Goal: Task Accomplishment & Management: Use online tool/utility

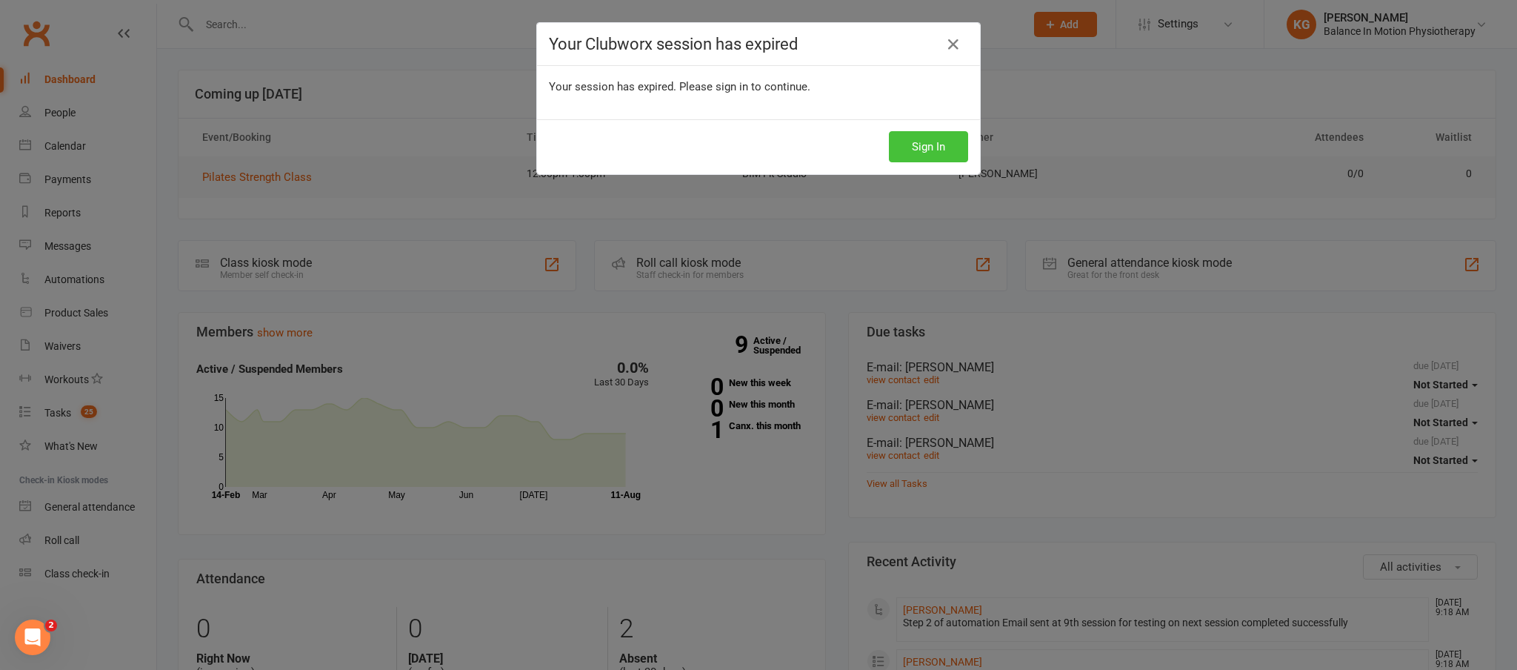
click at [928, 147] on button "Sign In" at bounding box center [928, 146] width 79 height 31
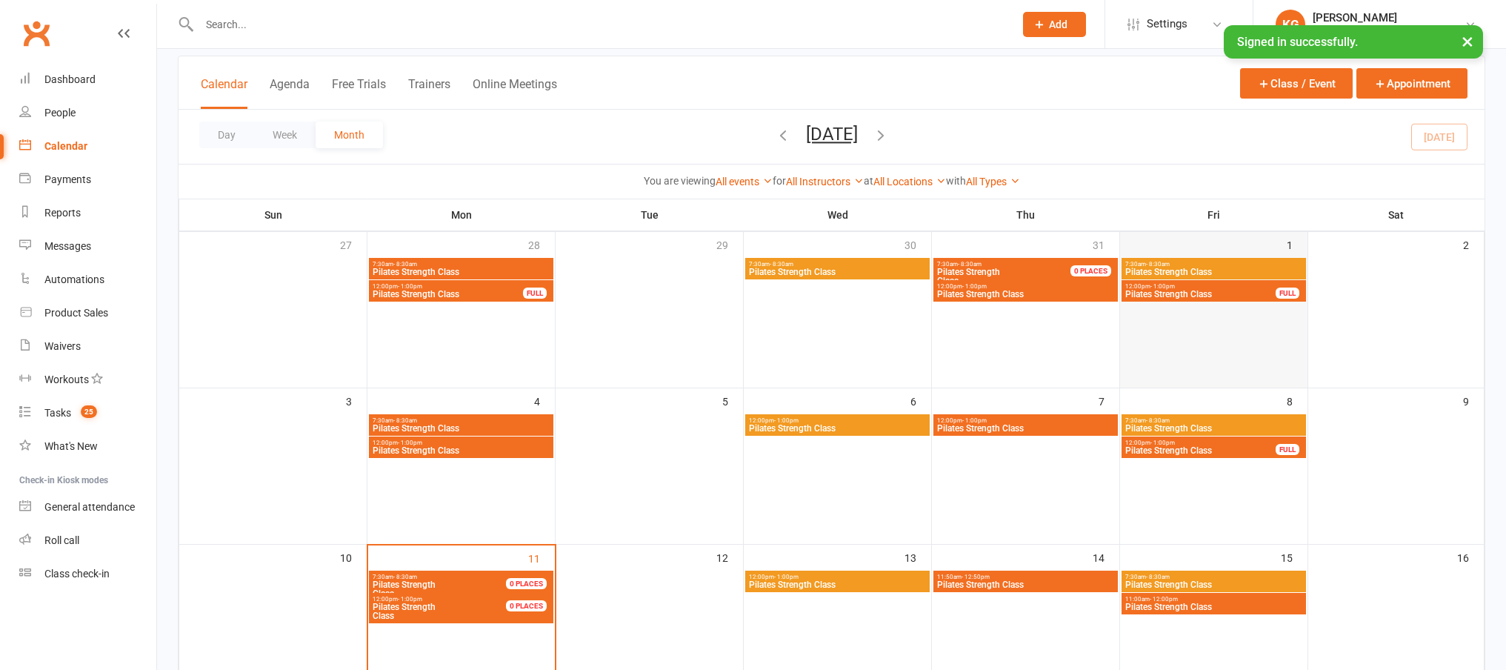
scroll to position [93, 0]
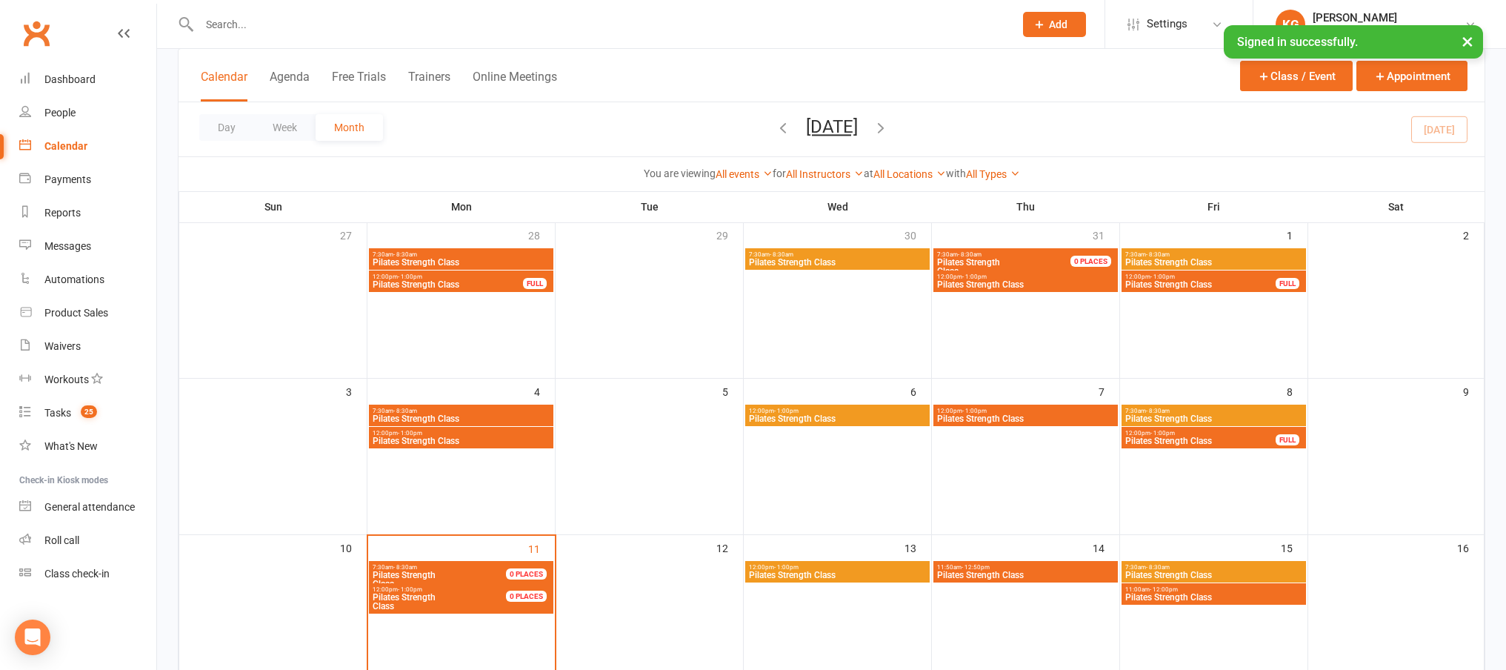
click at [1228, 442] on span "Pilates Strength Class" at bounding box center [1201, 440] width 152 height 9
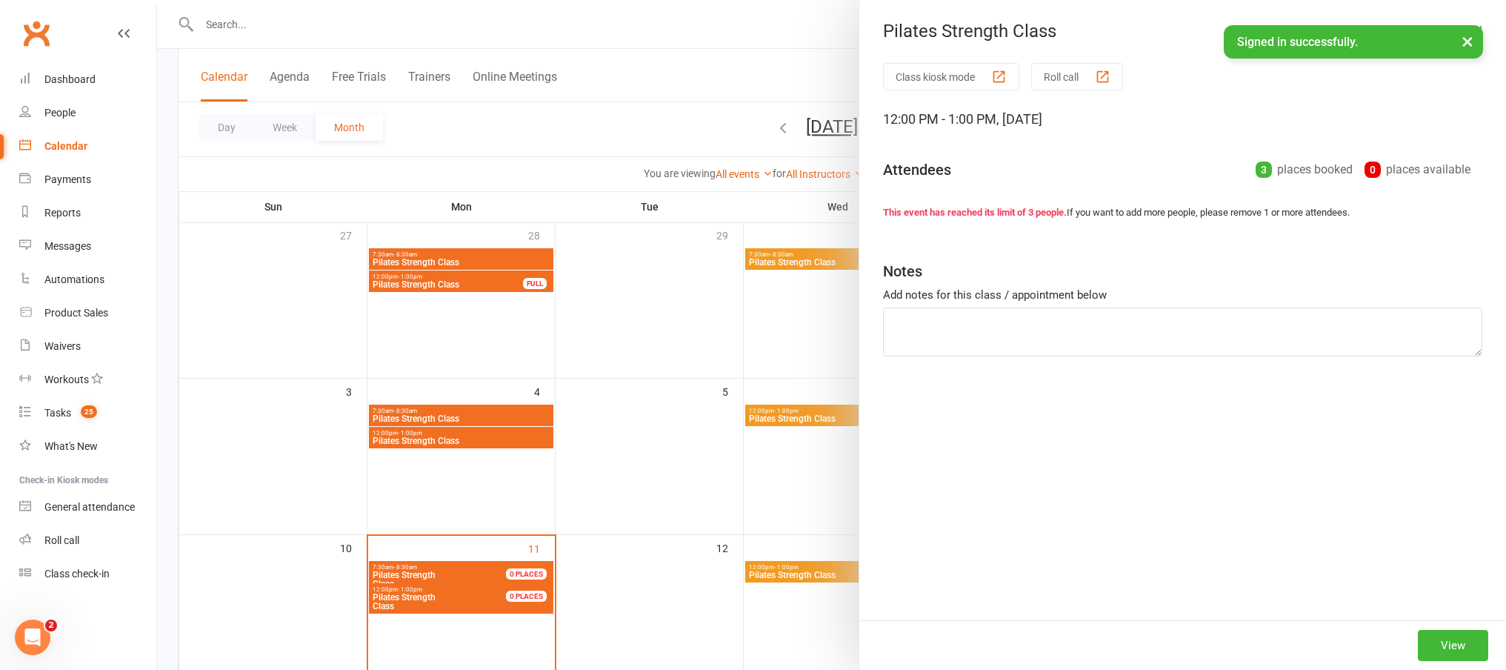
scroll to position [0, 0]
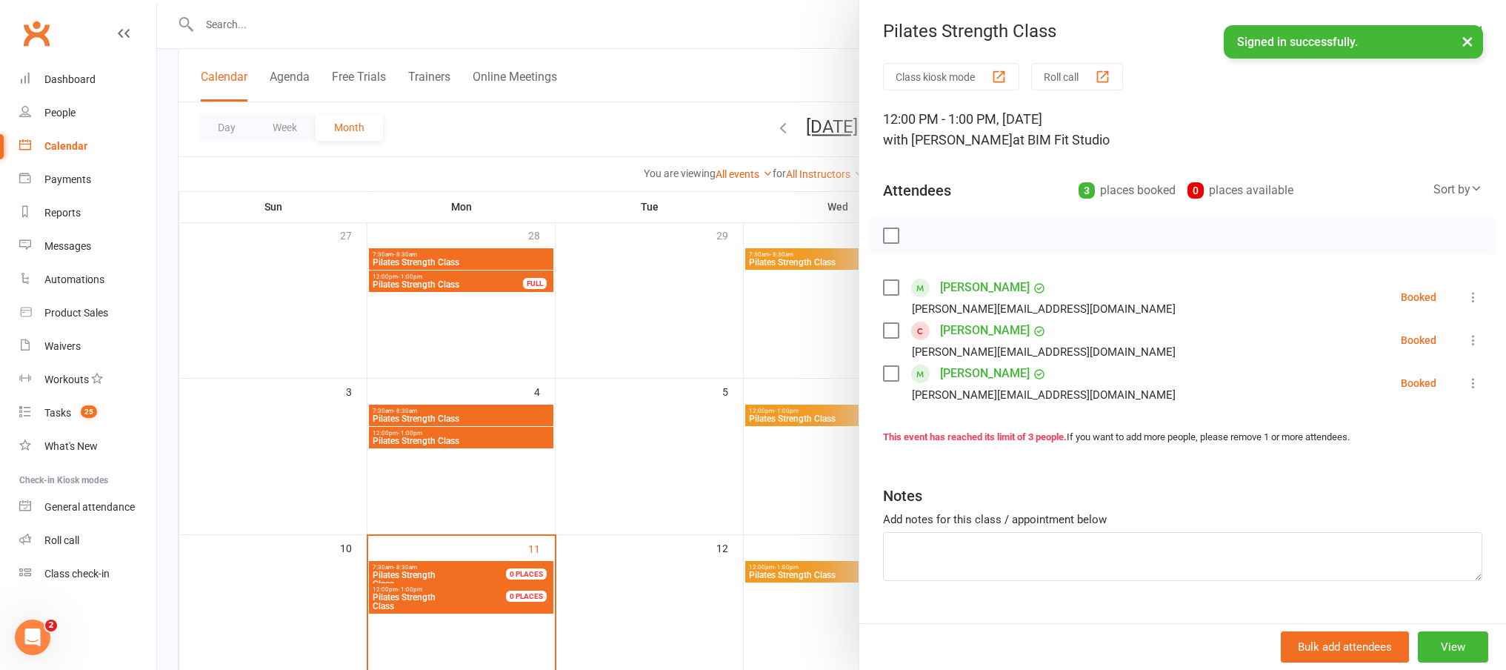
click at [661, 371] on div at bounding box center [831, 335] width 1349 height 670
